Goal: Find specific page/section: Find specific page/section

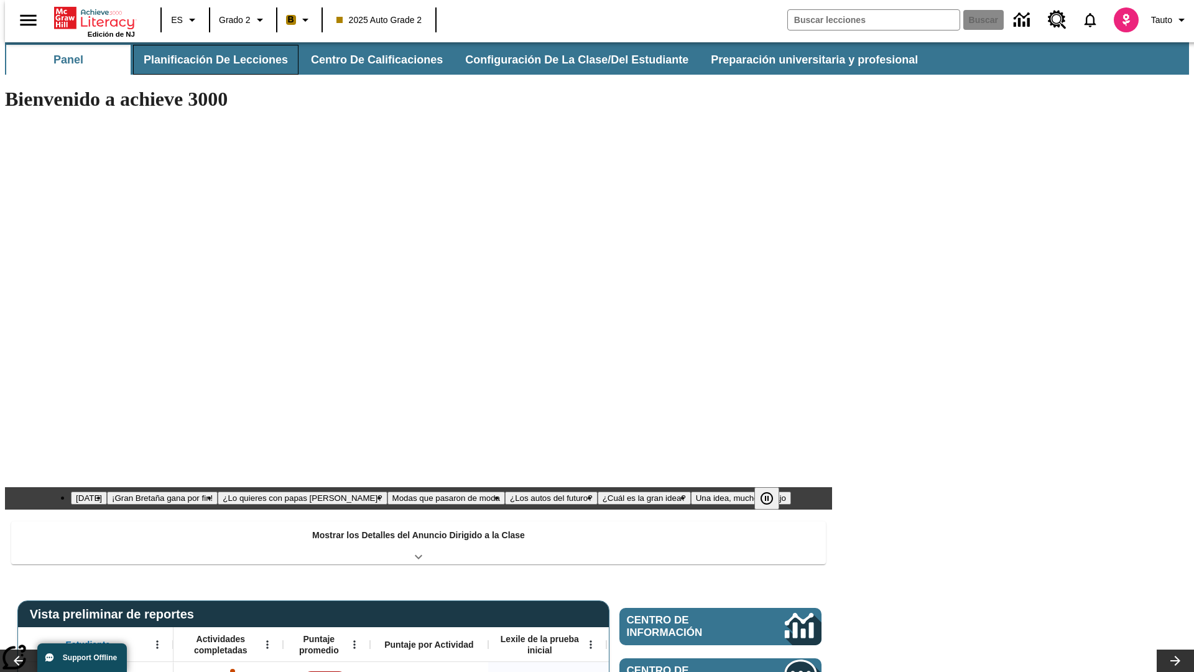
click at [208, 60] on button "Planificación de lecciones" at bounding box center [215, 60] width 165 height 30
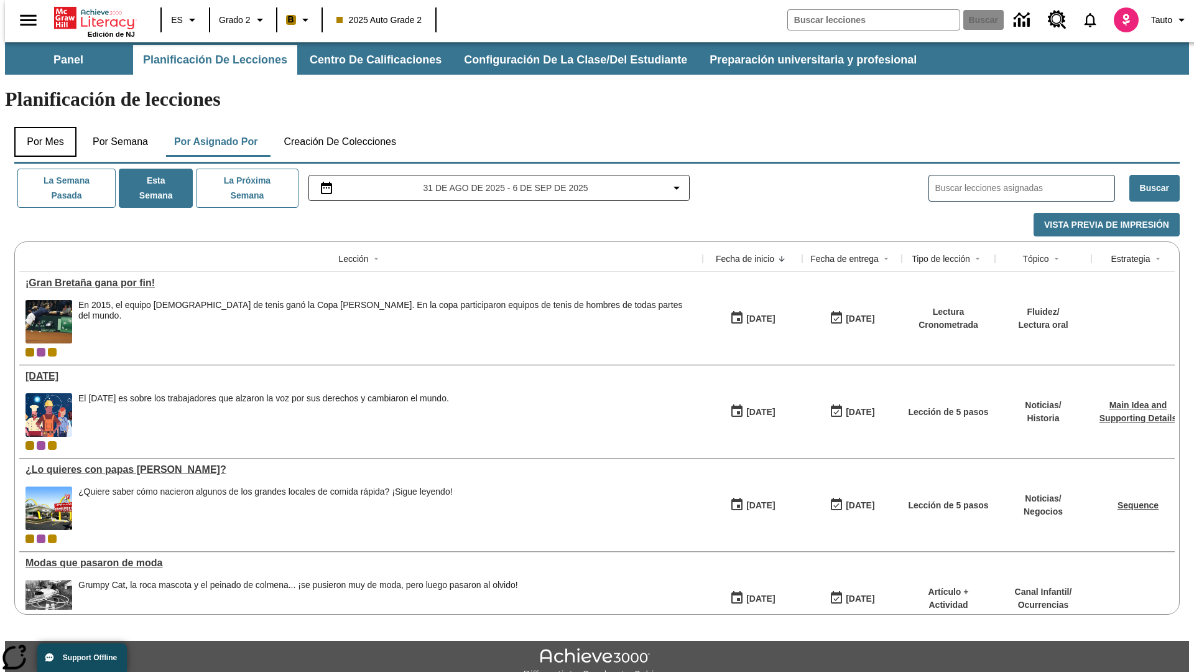
click at [40, 127] on button "Por mes" at bounding box center [45, 142] width 62 height 30
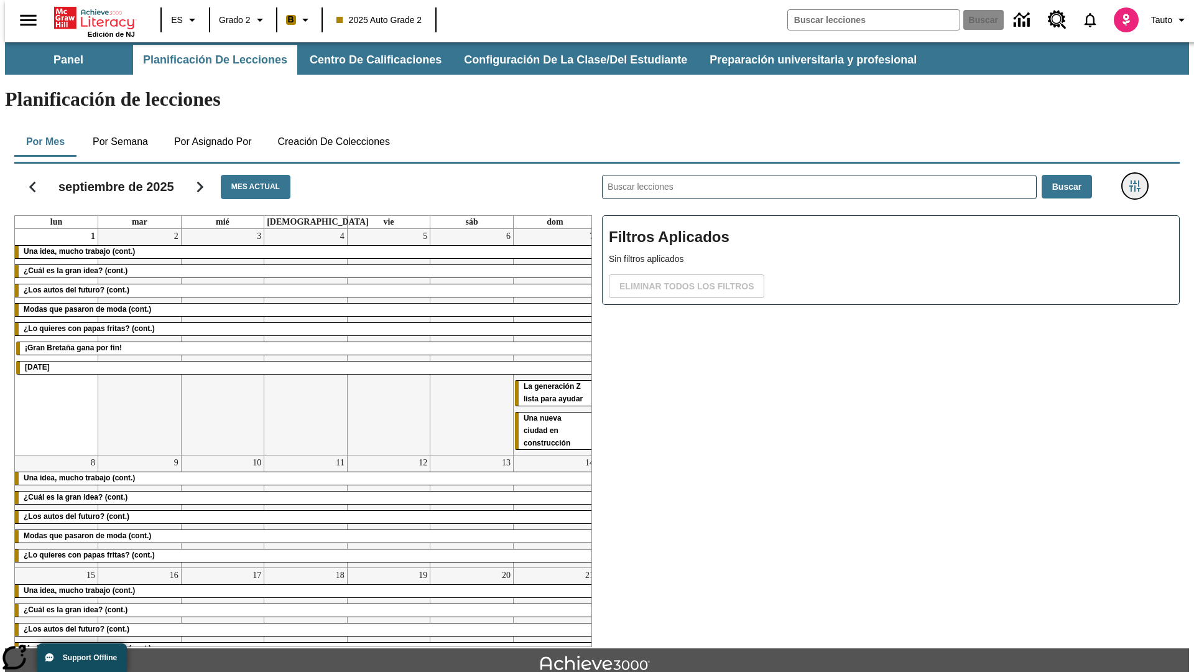
click at [1139, 180] on icon "Menú lateral de filtros" at bounding box center [1134, 185] width 11 height 11
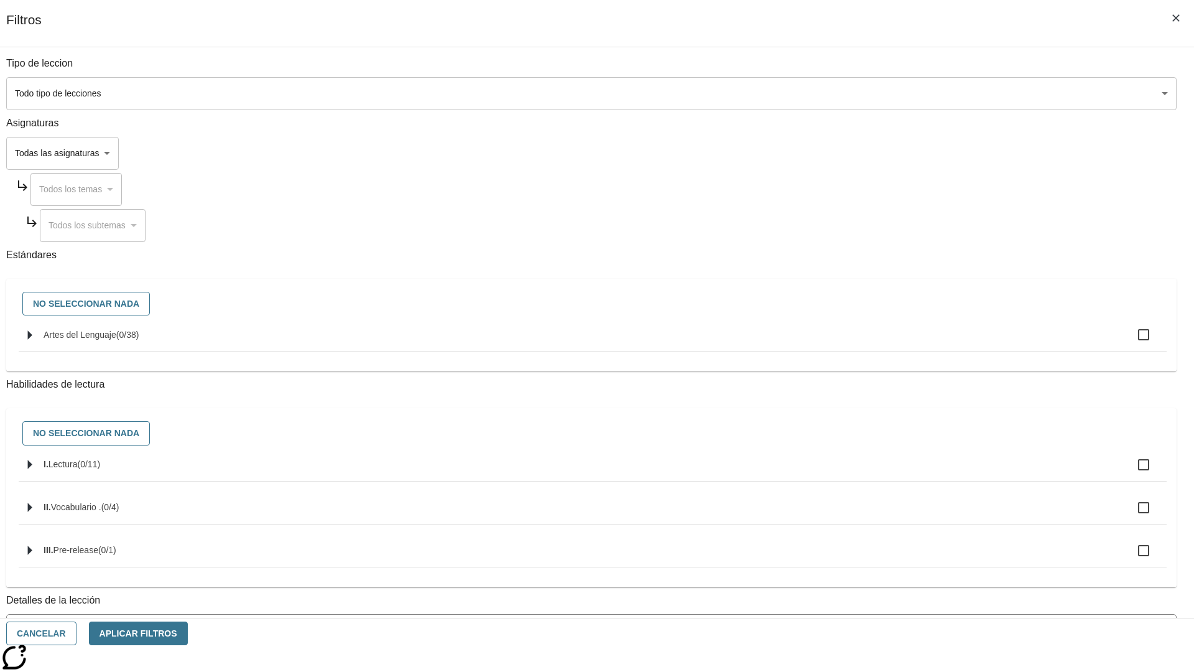
click at [887, 671] on span "La lección cuenta con los 5 pasos de la Rutina de lectoescritura" at bounding box center [582, 680] width 1139 height 13
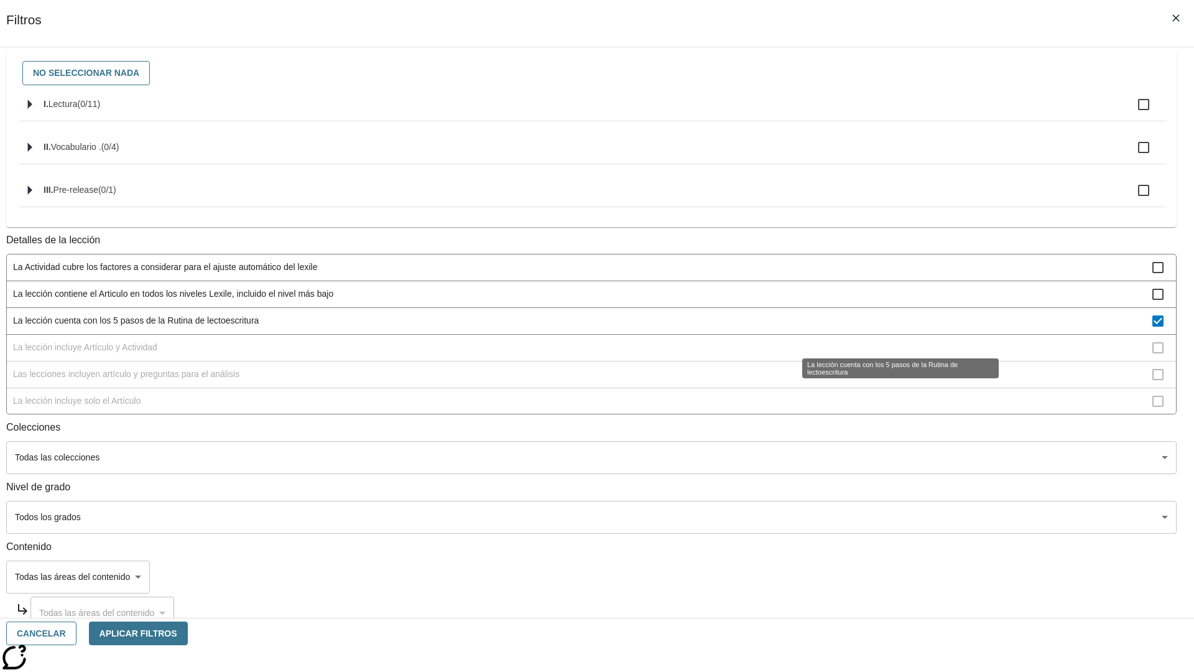
click at [887, 327] on span "La lección cuenta con los 5 pasos de la Rutina de lectoescritura" at bounding box center [582, 320] width 1139 height 13
checkbox input "false"
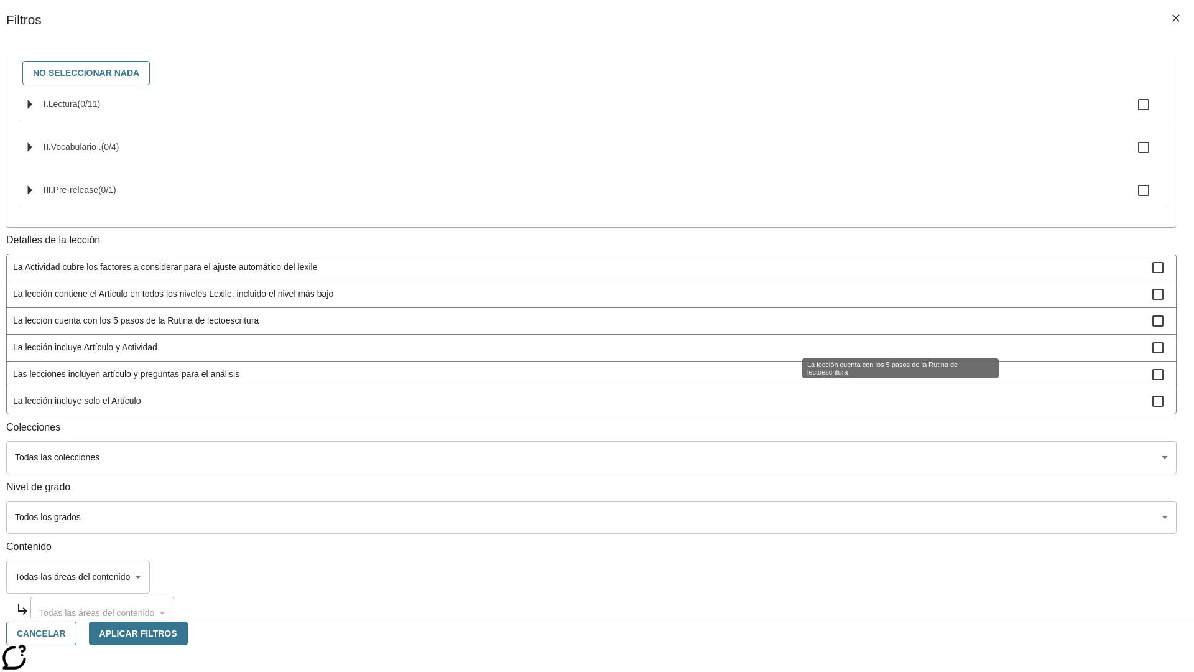
click at [887, 354] on span "La lección incluye Artículo y Actividad" at bounding box center [582, 347] width 1139 height 13
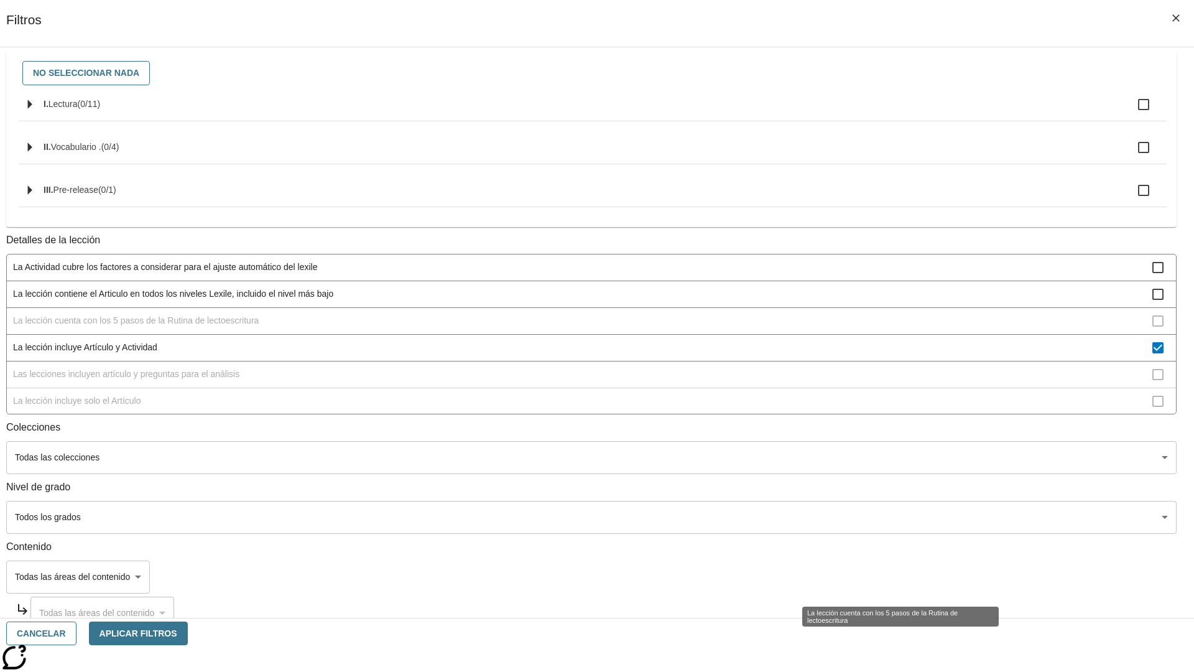
scroll to position [111, 0]
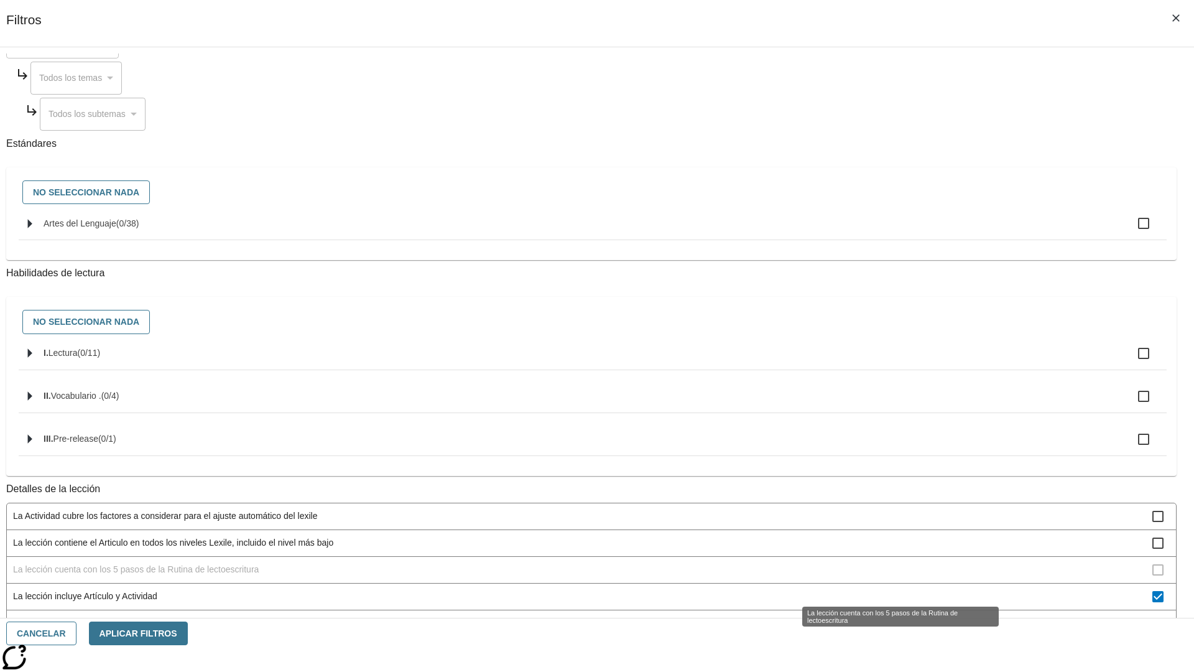
click at [887, 590] on span "La lección incluye Artículo y Actividad" at bounding box center [582, 596] width 1139 height 13
checkbox input "false"
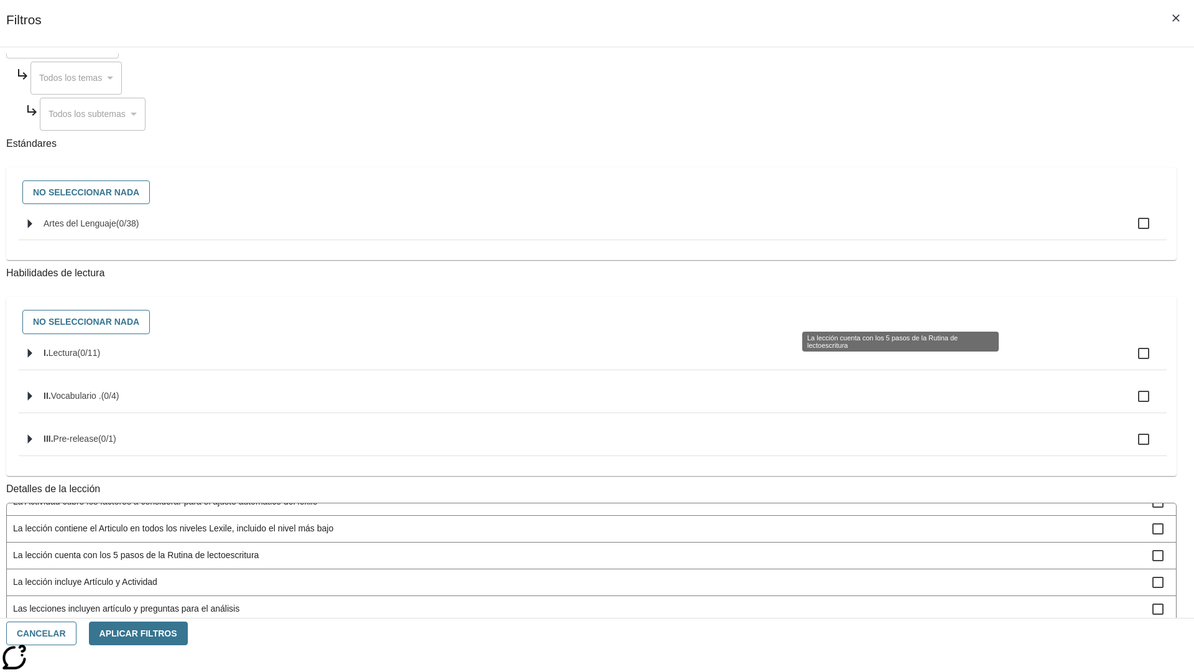
scroll to position [372, 0]
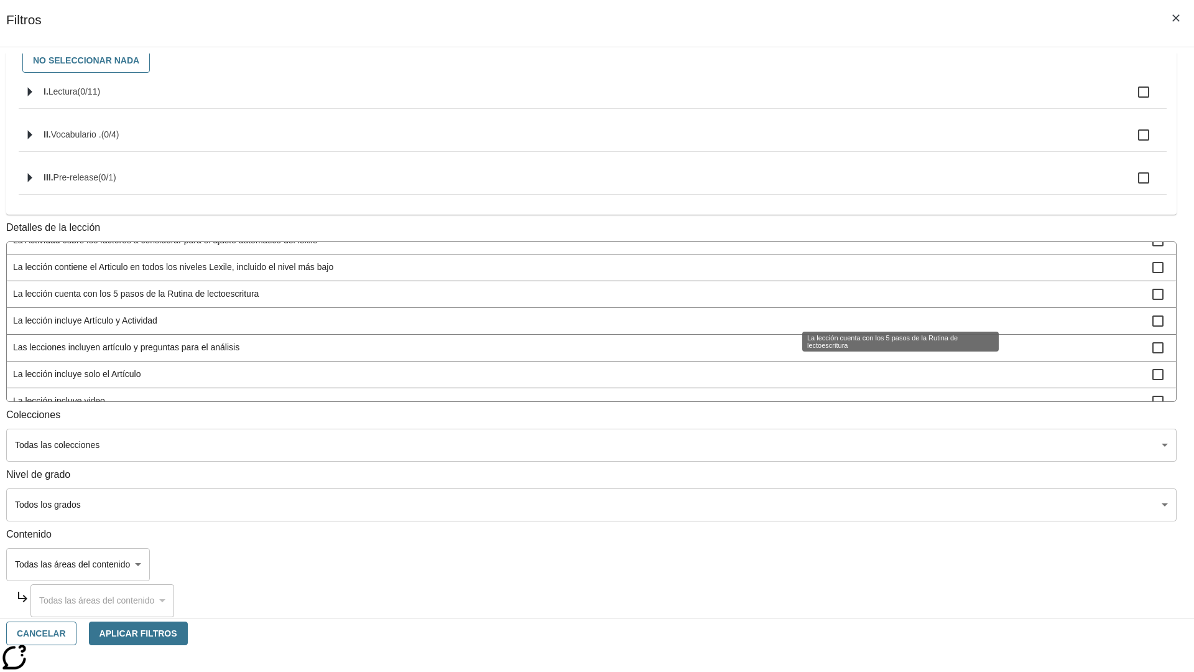
click at [887, 354] on span "Las lecciones incluyen artículo y preguntas para el análisis" at bounding box center [582, 347] width 1139 height 13
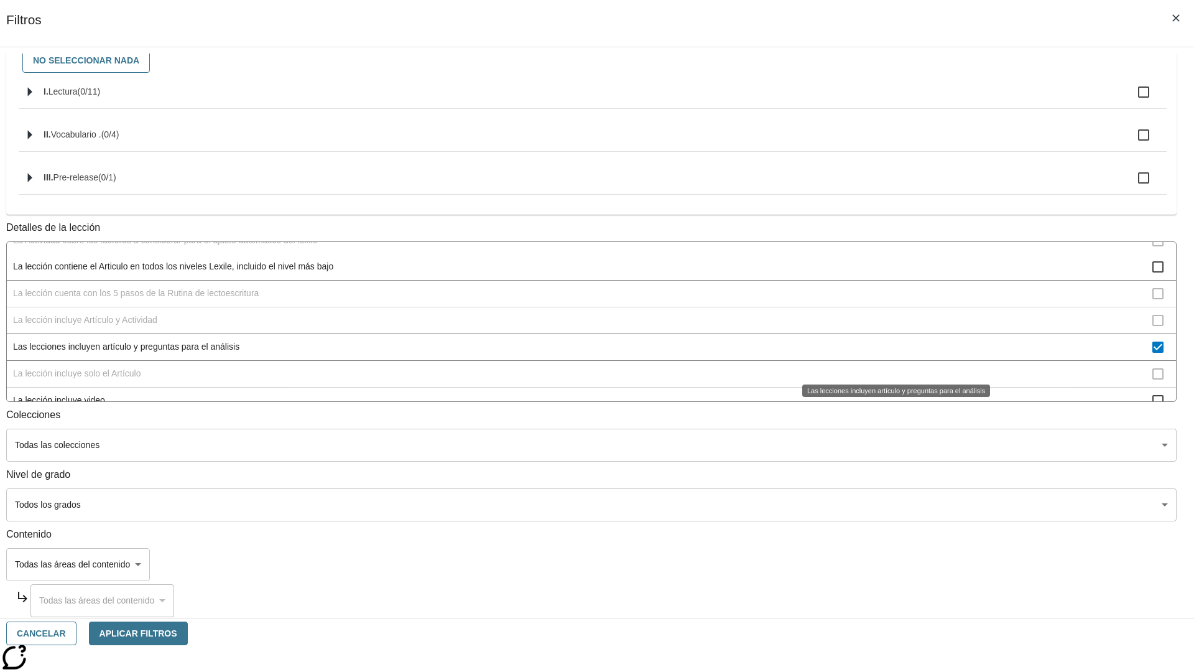
click at [887, 353] on span "Las lecciones incluyen artículo y preguntas para el análisis" at bounding box center [582, 346] width 1139 height 13
checkbox input "false"
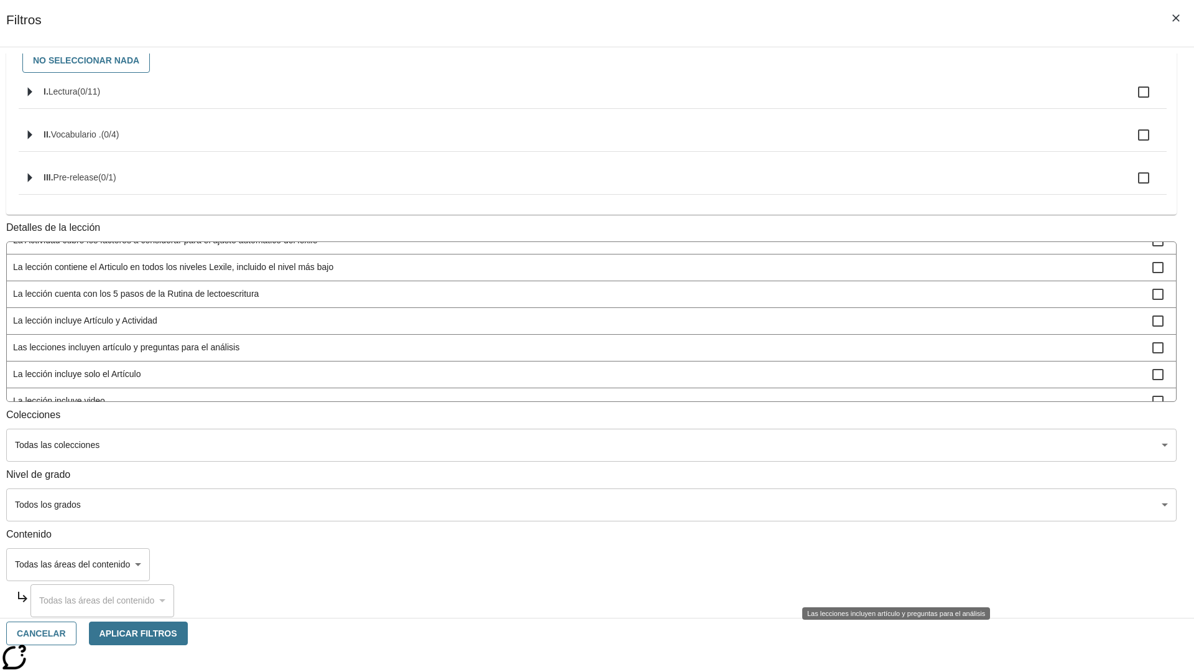
click at [887, 381] on span "La lección incluye solo el Artículo" at bounding box center [582, 374] width 1139 height 13
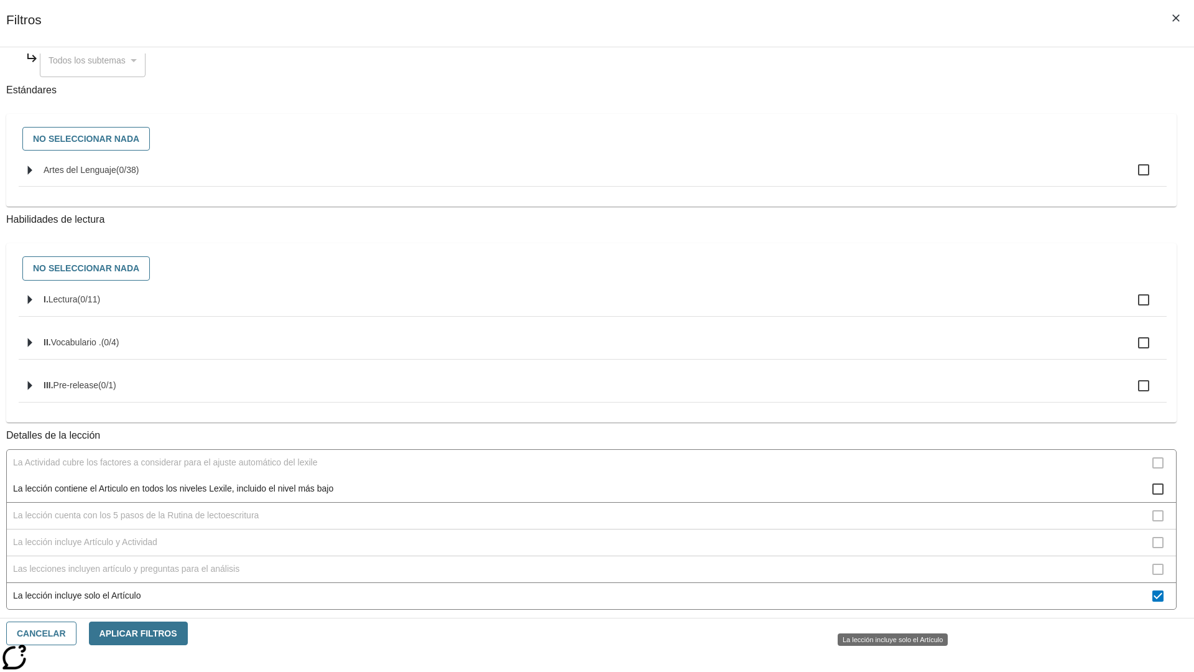
click at [887, 602] on span "La lección incluye solo el Artículo" at bounding box center [582, 595] width 1139 height 13
checkbox input "false"
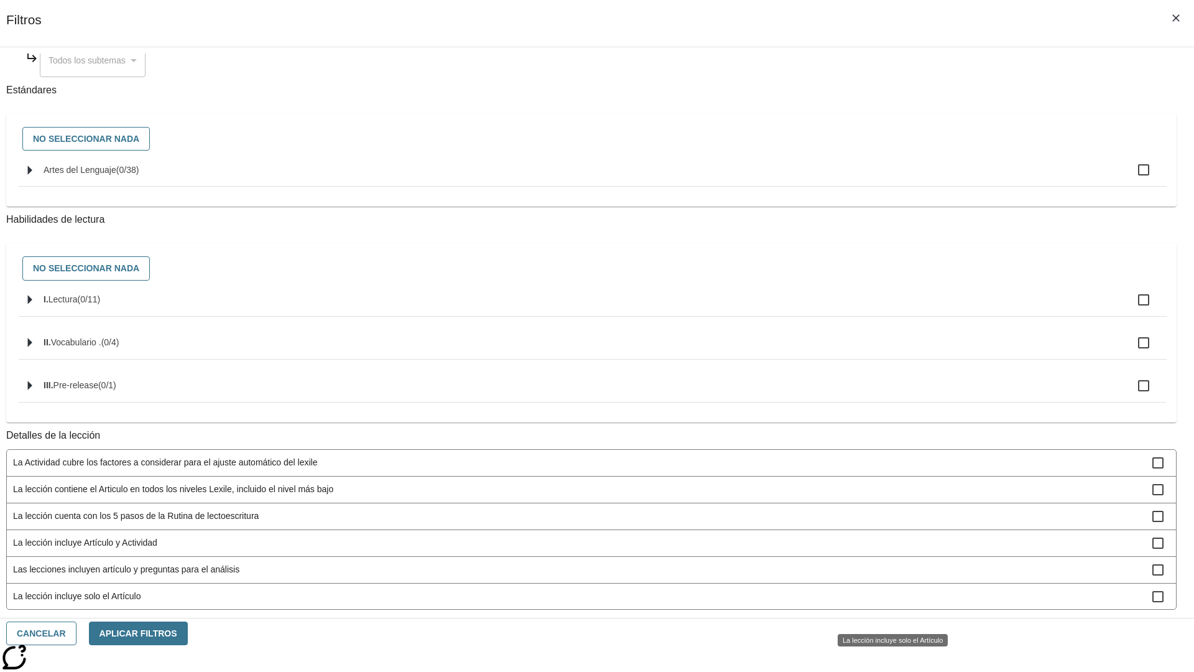
click at [887, 670] on span "La lección incluye items interactivos en la Actividad" at bounding box center [582, 676] width 1139 height 13
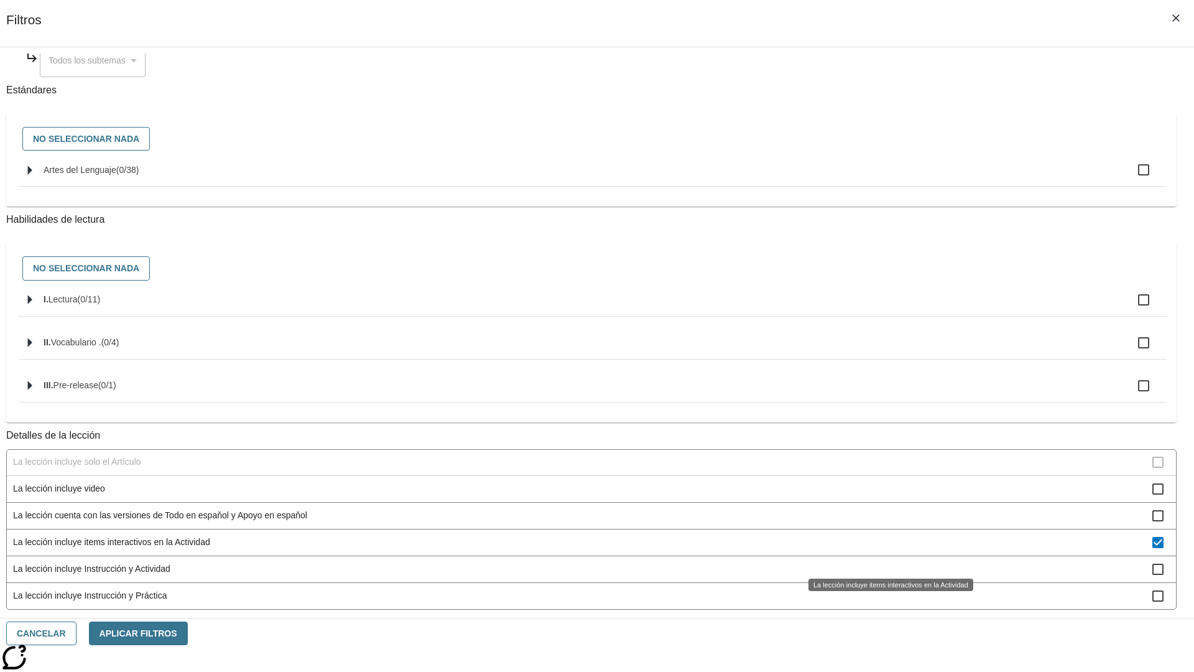
click at [887, 548] on span "La lección incluye items interactivos en la Actividad" at bounding box center [582, 541] width 1139 height 13
checkbox input "false"
click at [887, 575] on span "La lección incluye Instrucción y Actividad" at bounding box center [582, 568] width 1139 height 13
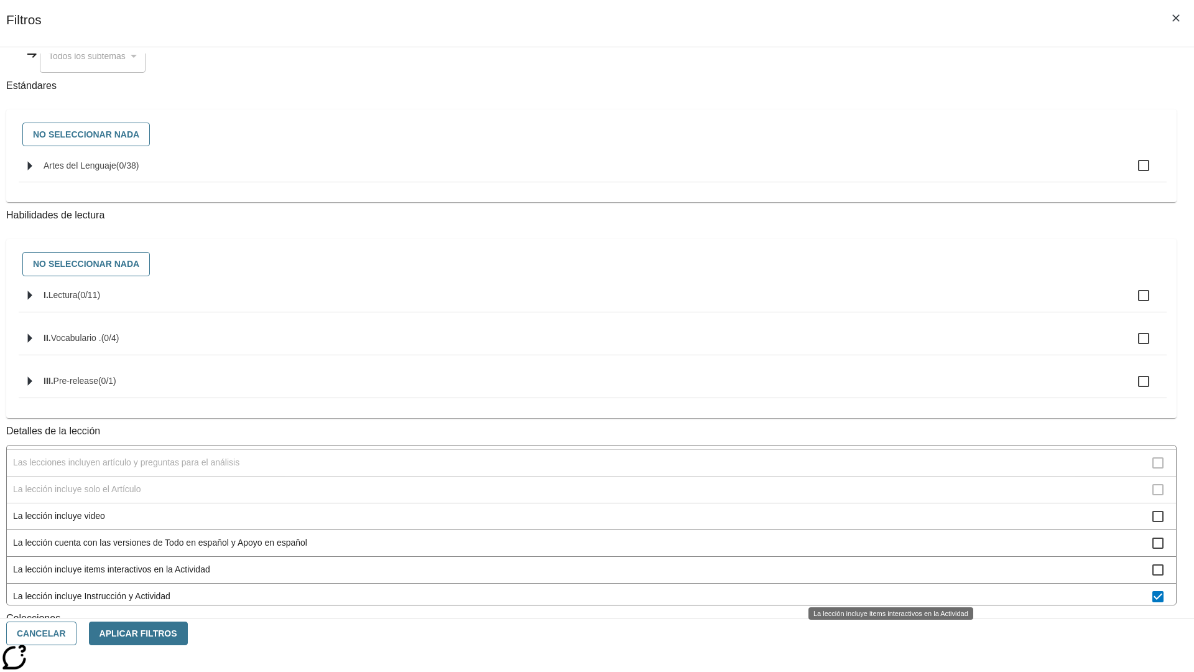
click at [887, 590] on span "La lección incluye Instrucción y Actividad" at bounding box center [582, 596] width 1139 height 13
checkbox input "false"
